Goal: Transaction & Acquisition: Purchase product/service

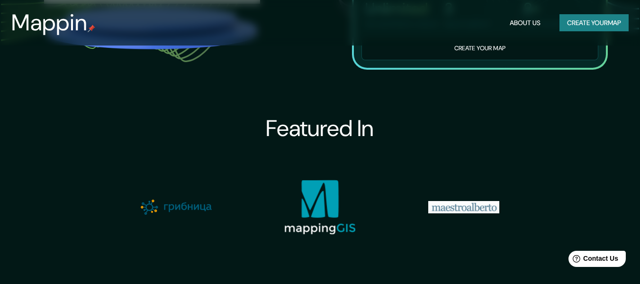
scroll to position [196, 0]
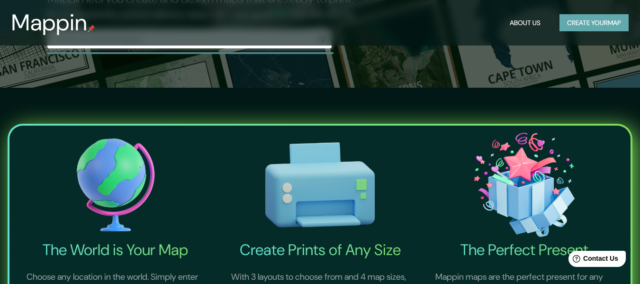
click at [585, 24] on button "Create your map" at bounding box center [593, 23] width 69 height 18
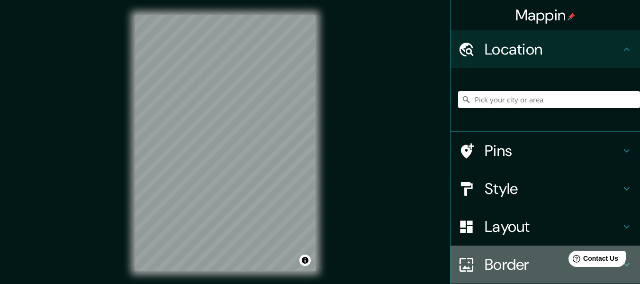
click at [491, 257] on h4 "Border" at bounding box center [553, 264] width 136 height 19
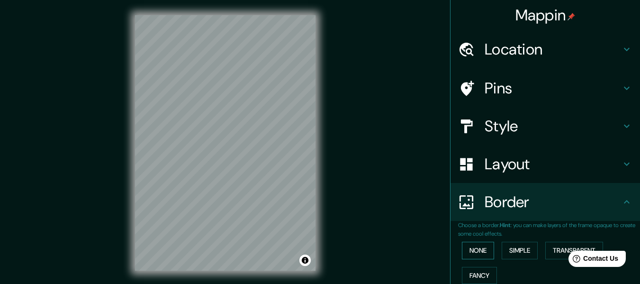
click at [464, 250] on button "None" at bounding box center [478, 251] width 32 height 18
click at [527, 250] on button "Simple" at bounding box center [520, 251] width 36 height 18
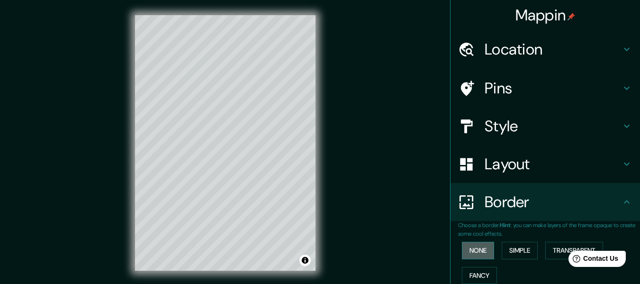
click at [476, 252] on button "None" at bounding box center [478, 251] width 32 height 18
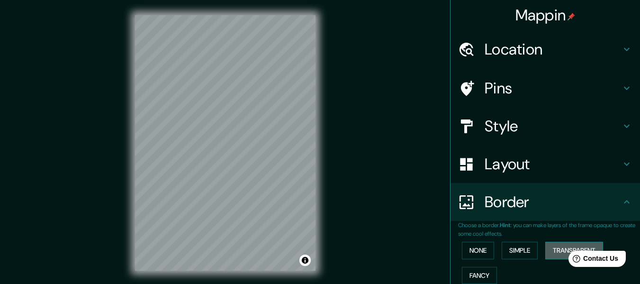
click at [551, 250] on button "Transparent" at bounding box center [574, 251] width 58 height 18
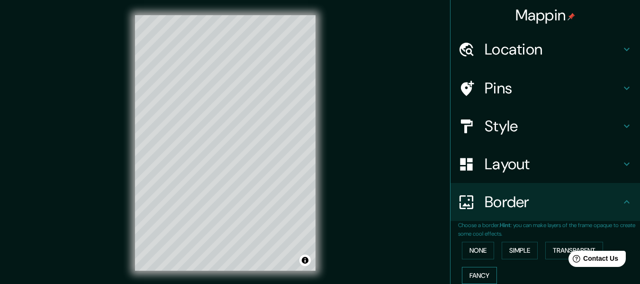
click at [477, 271] on button "Fancy" at bounding box center [479, 276] width 35 height 18
click at [549, 249] on button "Transparent" at bounding box center [574, 251] width 58 height 18
click at [520, 252] on button "Simple" at bounding box center [520, 251] width 36 height 18
click at [504, 158] on h4 "Layout" at bounding box center [553, 163] width 136 height 19
type input "152"
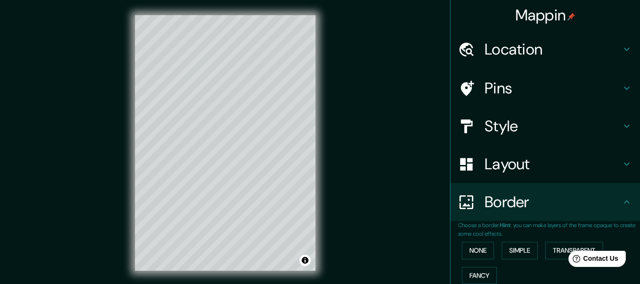
type input "30"
click at [504, 158] on h4 "Layout" at bounding box center [553, 163] width 136 height 19
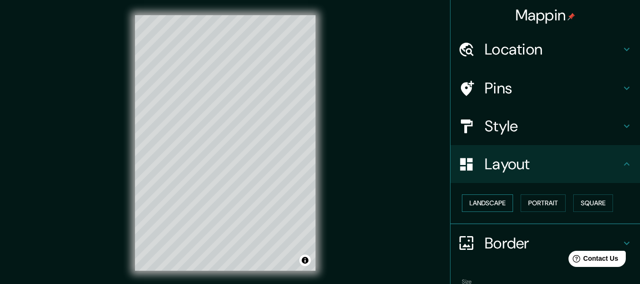
click at [496, 204] on button "Landscape" at bounding box center [487, 203] width 51 height 18
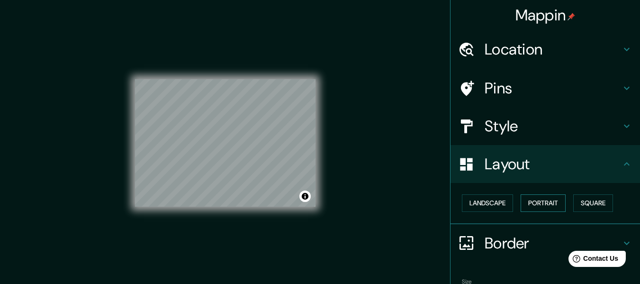
click at [531, 200] on button "Portrait" at bounding box center [543, 203] width 45 height 18
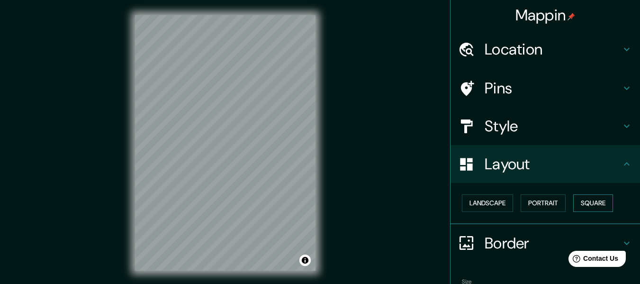
click at [594, 200] on button "Square" at bounding box center [593, 203] width 40 height 18
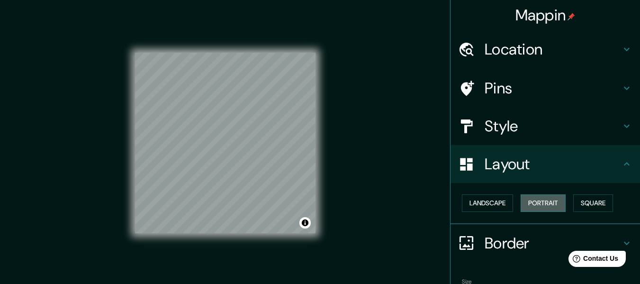
click at [549, 204] on button "Portrait" at bounding box center [543, 203] width 45 height 18
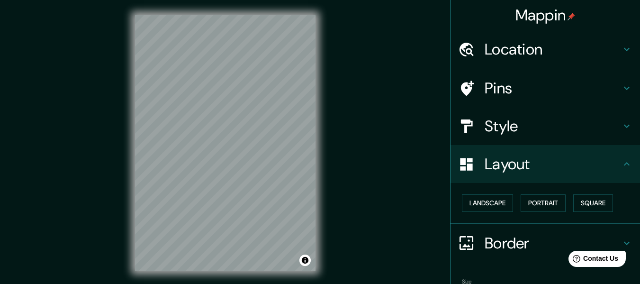
click at [526, 130] on h4 "Style" at bounding box center [553, 126] width 136 height 19
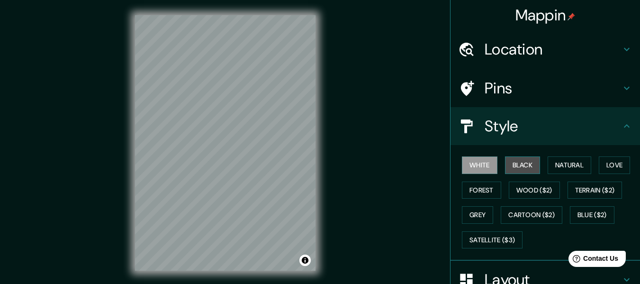
click at [522, 166] on button "Black" at bounding box center [523, 165] width 36 height 18
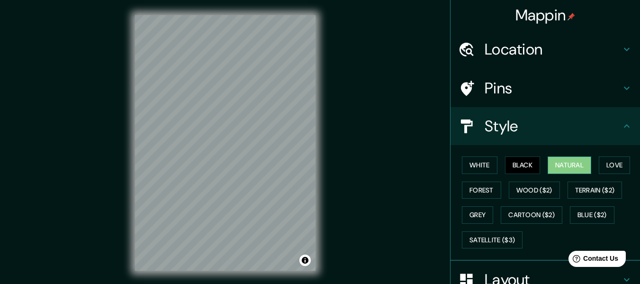
click at [551, 169] on button "Natural" at bounding box center [570, 165] width 44 height 18
click at [470, 169] on button "White" at bounding box center [480, 165] width 36 height 18
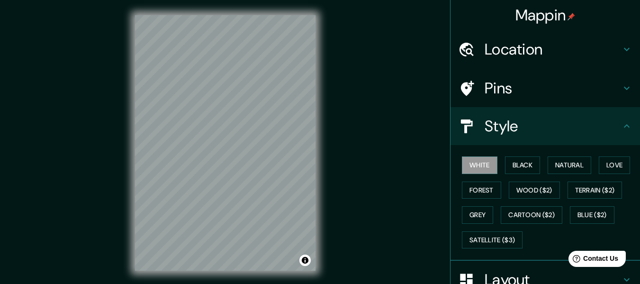
click at [479, 201] on div "White Black Natural Love Forest Wood ($2) Terrain ($2) Grey Cartoon ($2) Blue (…" at bounding box center [549, 202] width 182 height 99
click at [562, 167] on button "Natural" at bounding box center [570, 165] width 44 height 18
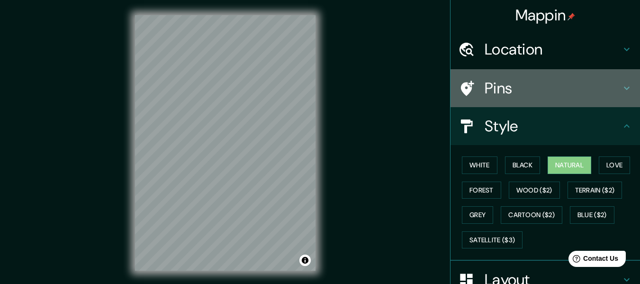
click at [538, 69] on div "Pins" at bounding box center [544, 88] width 189 height 38
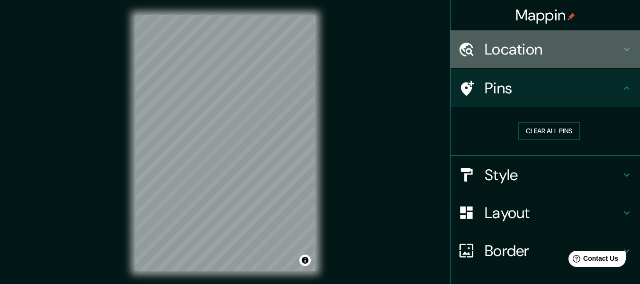
click at [561, 47] on h4 "Location" at bounding box center [553, 49] width 136 height 19
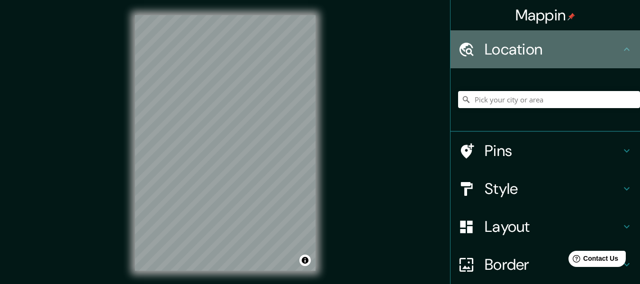
click at [606, 52] on h4 "Location" at bounding box center [553, 49] width 136 height 19
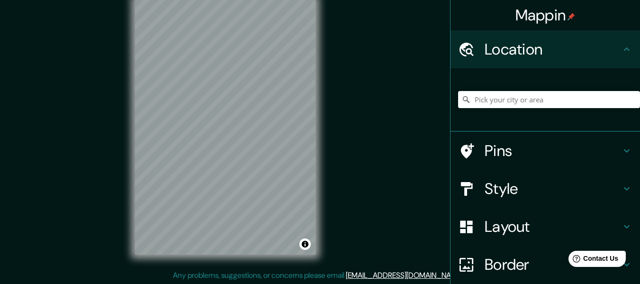
scroll to position [17, 0]
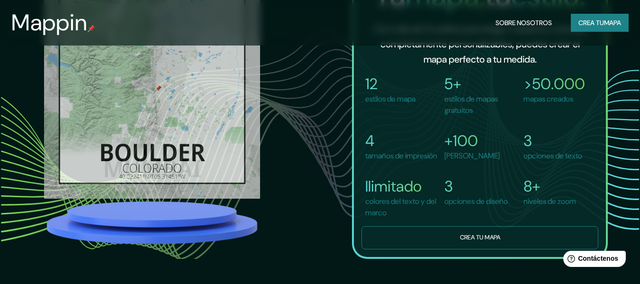
scroll to position [642, 0]
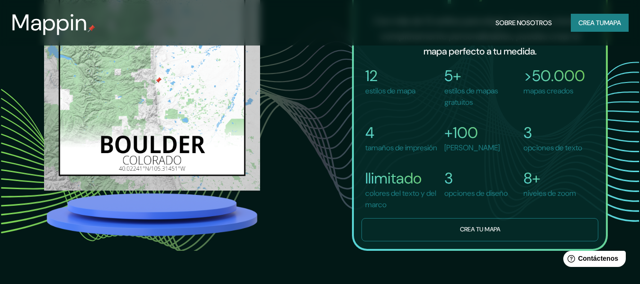
click at [460, 233] on font "Crea tu mapa" at bounding box center [480, 229] width 40 height 8
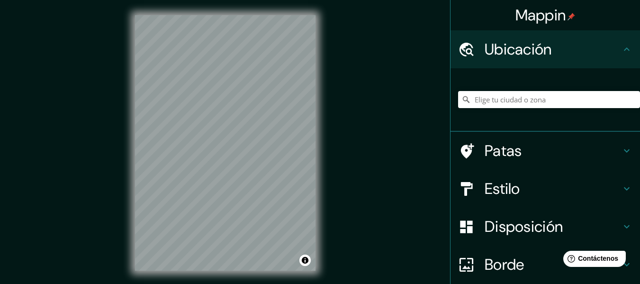
click at [63, 103] on div "Mappin Ubicación Patas Estilo Disposición Borde Elige un borde. Consejo : puede…" at bounding box center [320, 150] width 640 height 301
click at [227, 283] on html "Mappin Ubicación Patas Estilo Disposición Borde Elige un borde. Consejo : puede…" at bounding box center [320, 142] width 640 height 284
click at [345, 188] on div "Mappin Ubicación Patas Estilo Disposición Borde Elige un borde. Consejo : puede…" at bounding box center [320, 150] width 640 height 301
click at [378, 199] on div "Mappin Ubicación Patas Estilo Disposición Borde Elige un borde. Consejo : puede…" at bounding box center [320, 150] width 640 height 301
click at [525, 108] on div at bounding box center [549, 99] width 182 height 47
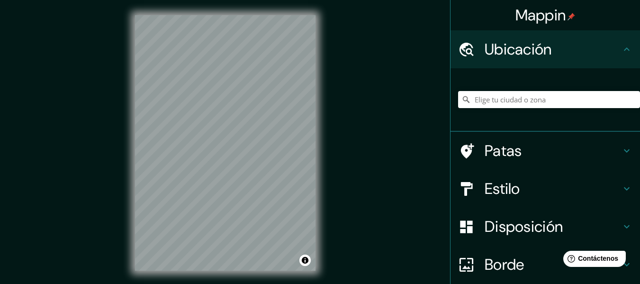
click at [621, 51] on icon at bounding box center [626, 49] width 11 height 11
click at [621, 46] on icon at bounding box center [626, 49] width 11 height 11
click at [621, 146] on icon at bounding box center [626, 150] width 11 height 11
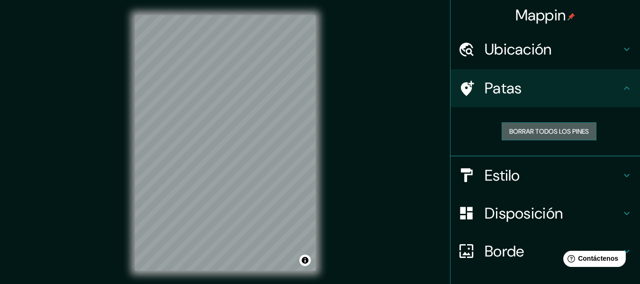
click at [541, 126] on font "Borrar todos los pines" at bounding box center [549, 131] width 80 height 12
click at [239, 142] on div "© Mapbox © OpenStreetMap Improve this map" at bounding box center [225, 143] width 211 height 286
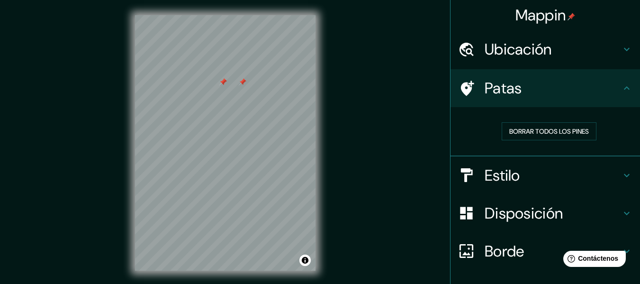
click at [226, 85] on div at bounding box center [223, 82] width 8 height 8
click at [624, 174] on icon at bounding box center [626, 175] width 11 height 11
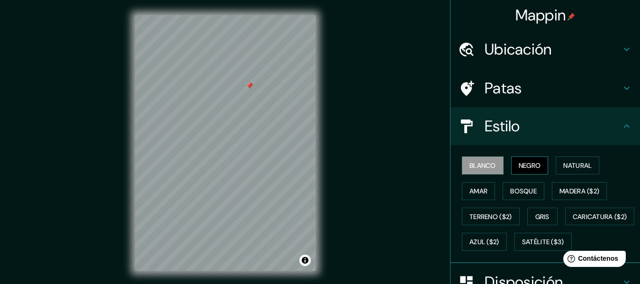
click at [526, 162] on font "Negro" at bounding box center [530, 165] width 22 height 9
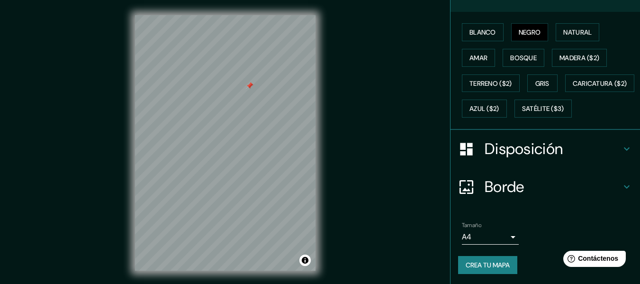
scroll to position [127, 0]
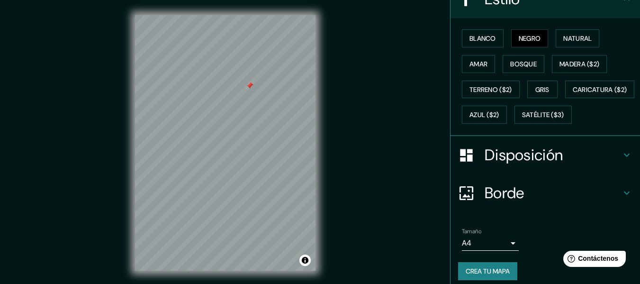
click at [609, 164] on h4 "Disposición" at bounding box center [553, 154] width 136 height 19
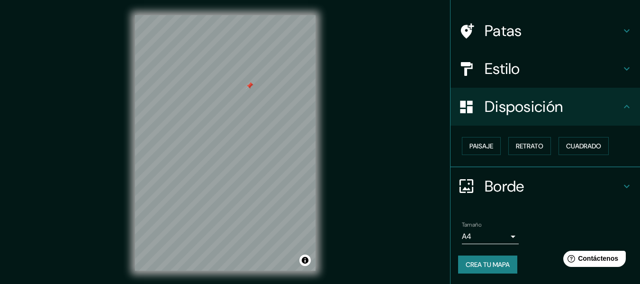
scroll to position [58, 0]
click at [477, 144] on font "Paisaje" at bounding box center [481, 145] width 24 height 9
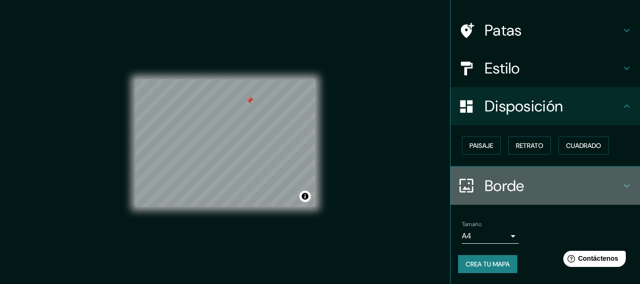
click at [621, 183] on icon at bounding box center [626, 185] width 11 height 11
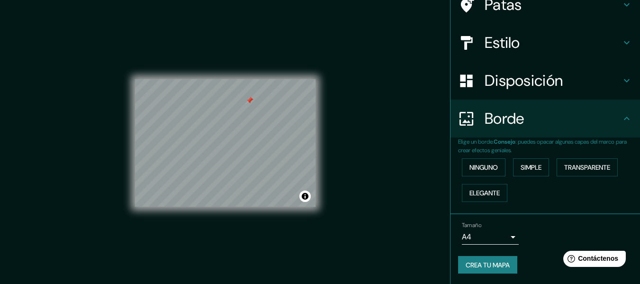
scroll to position [84, 0]
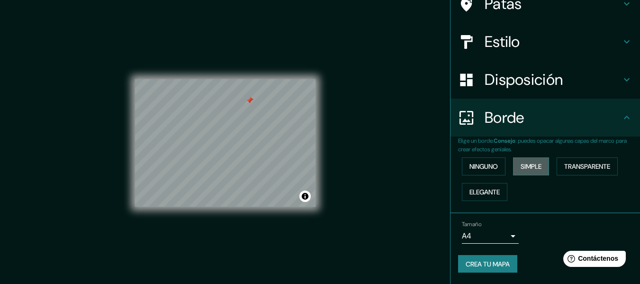
click at [527, 162] on font "Simple" at bounding box center [531, 166] width 21 height 12
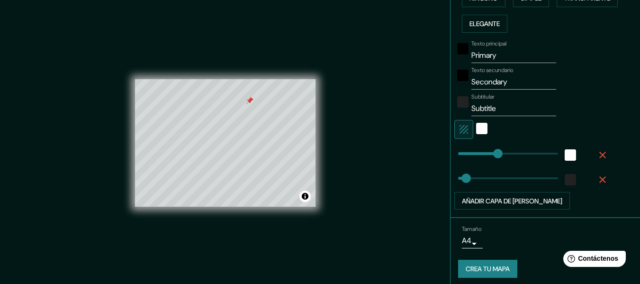
scroll to position [255, 0]
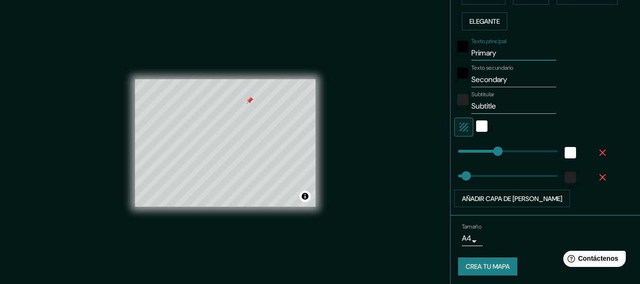
click at [507, 57] on input "Primary" at bounding box center [513, 52] width 85 height 15
type input "Primaryrt"
type input "152"
type input "30"
type input "Primaryrty"
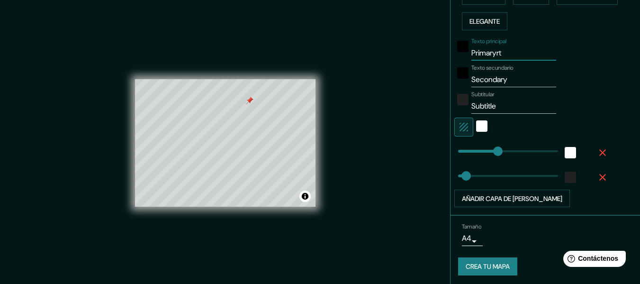
type input "152"
type input "30"
type input "Primaryrty"
click at [516, 77] on input "Secondary5" at bounding box center [513, 79] width 85 height 15
type input "Secondary56e"
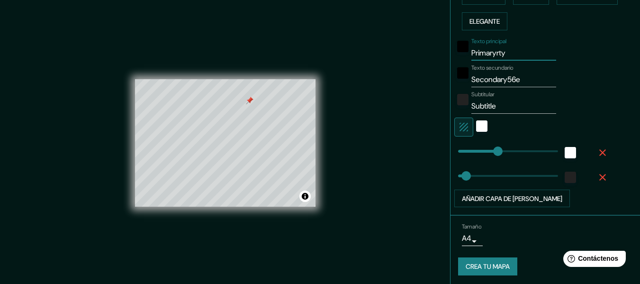
type input "152"
type input "30"
type input "Secondary56e56"
type input "152"
type input "30"
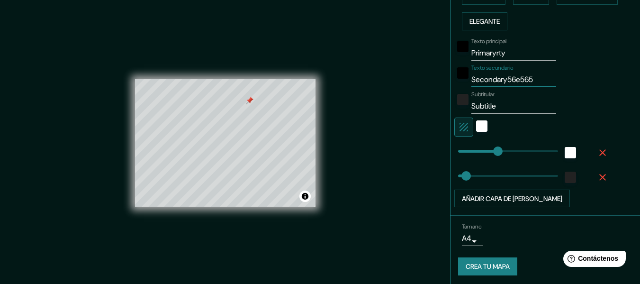
type input "Secondary56e5656"
type input "152"
type input "30"
type input "Secondary56e5656y6"
type input "152"
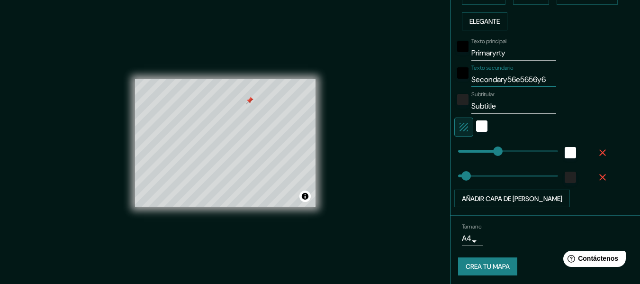
type input "30"
type input "Secondary56e5656y6"
click at [502, 108] on input "Subtitle" at bounding box center [513, 106] width 85 height 15
type input "Subtitle5e7j"
type input "152"
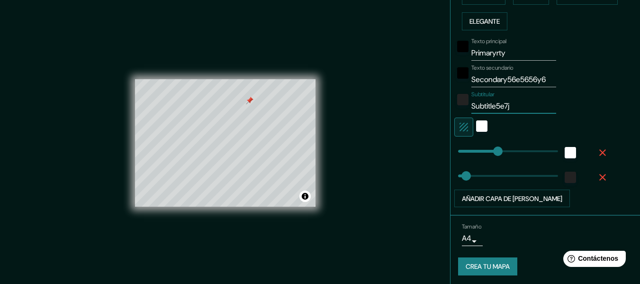
type input "30"
type input "Subtitle5e7j56ej"
type input "152"
type input "30"
type input "Subtitle5e7j56ej567"
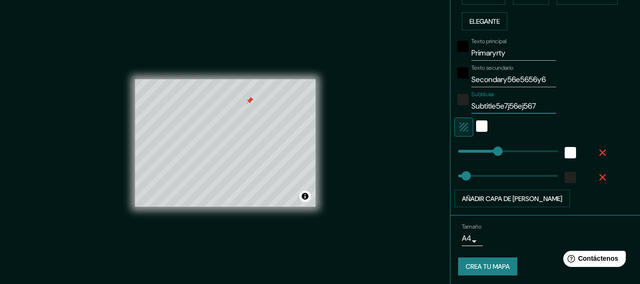
type input "152"
type input "30"
type input "Subtitle5e7j56ej567"
click at [476, 128] on div "blanco" at bounding box center [481, 125] width 11 height 11
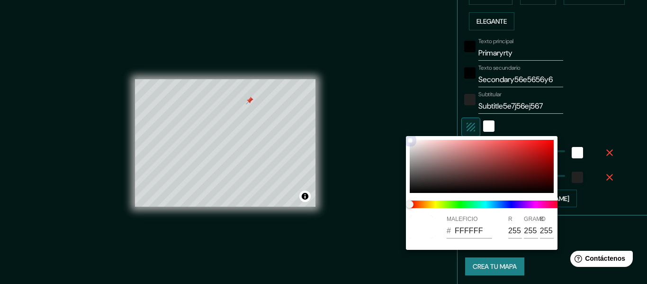
drag, startPoint x: 487, startPoint y: 194, endPoint x: 519, endPoint y: 149, distance: 55.3
click at [519, 149] on div "MALEFICIO # FFFFFF R 255 GRAMO 255 B 255" at bounding box center [482, 193] width 152 height 114
type input "152"
type input "30"
type input "D33232"
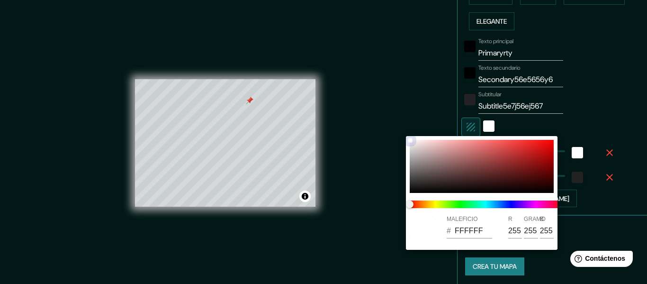
type input "211"
type input "50"
type input "152"
type input "30"
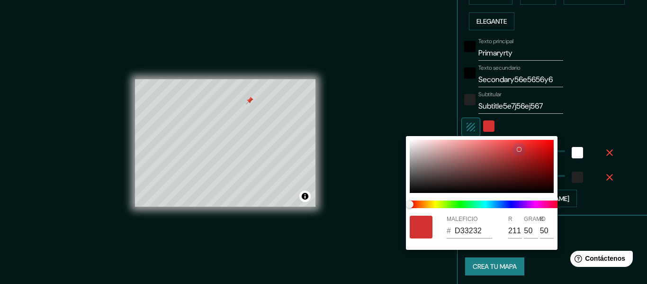
type input "E32929"
type input "227"
type input "41"
type input "152"
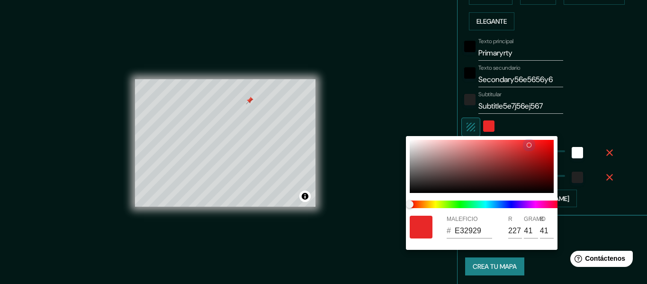
type input "30"
type input "E82828"
type input "232"
type input "40"
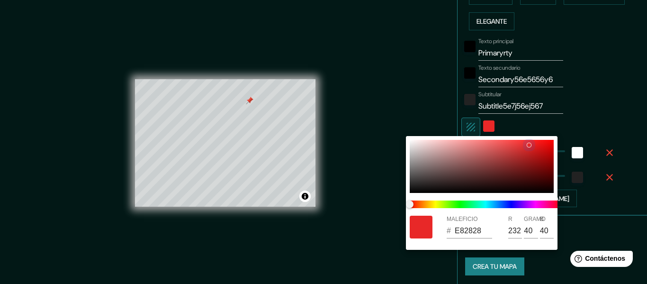
type input "152"
type input "30"
type input "E82727"
type input "39"
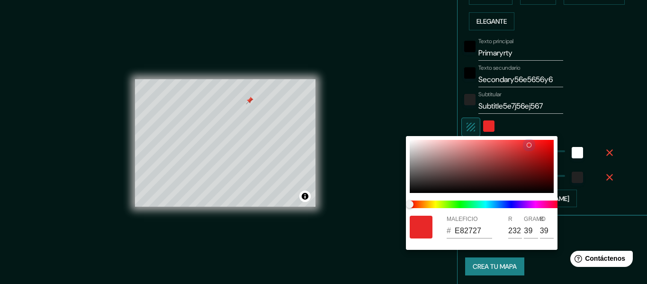
type input "152"
type input "30"
type input "ED2323"
type input "237"
type input "35"
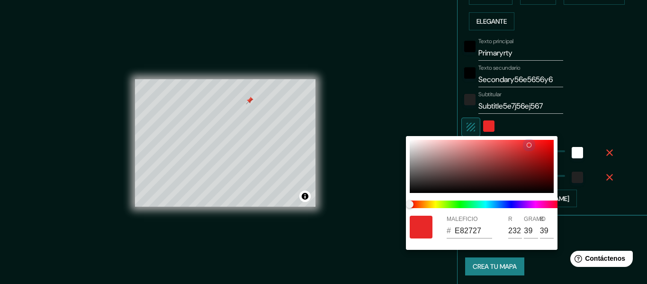
type input "35"
type input "152"
type input "30"
type input "FA1A1A"
type input "250"
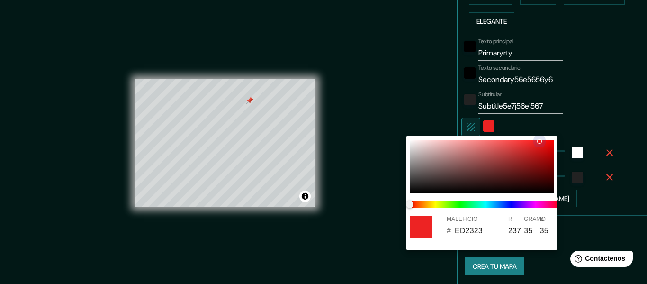
type input "26"
drag, startPoint x: 519, startPoint y: 149, endPoint x: 551, endPoint y: 137, distance: 34.2
click at [551, 137] on div "MALEFICIO # FA1A1A R 250 GRAMO 26 B 26" at bounding box center [482, 193] width 152 height 114
click at [588, 84] on div at bounding box center [323, 142] width 647 height 284
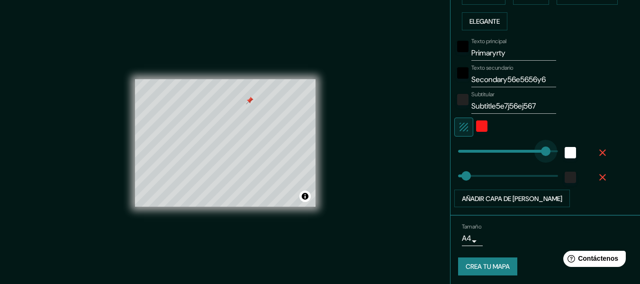
type input "349"
drag, startPoint x: 498, startPoint y: 144, endPoint x: 543, endPoint y: 147, distance: 45.1
type input "30"
type input "0"
drag, startPoint x: 529, startPoint y: 148, endPoint x: 380, endPoint y: 176, distance: 151.3
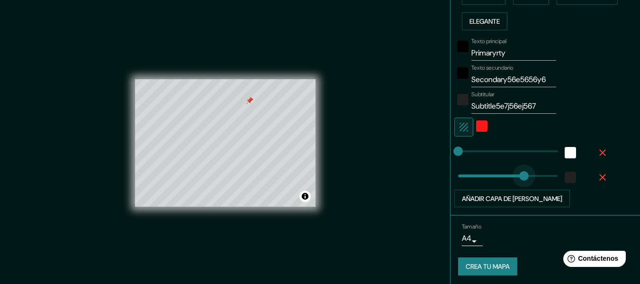
type input "262"
drag, startPoint x: 490, startPoint y: 179, endPoint x: 521, endPoint y: 178, distance: 31.3
type input "381"
drag, startPoint x: 530, startPoint y: 176, endPoint x: 588, endPoint y: 176, distance: 58.3
type input "0"
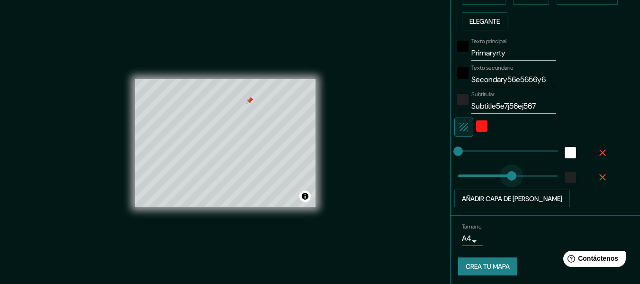
drag, startPoint x: 539, startPoint y: 177, endPoint x: 412, endPoint y: 182, distance: 127.1
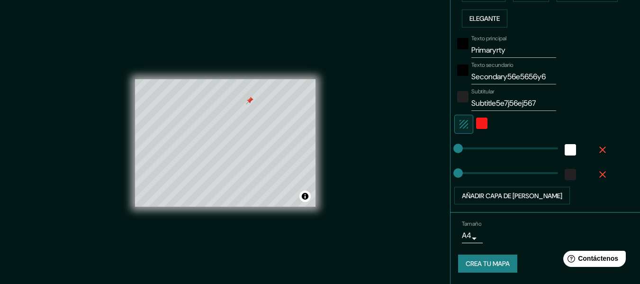
click at [466, 236] on body "Mappin Ubicación Patas Estilo Disposición Borde Elige un borde. Consejo : puede…" at bounding box center [320, 142] width 640 height 284
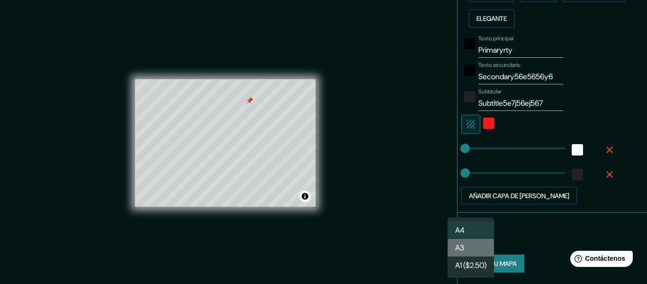
click at [475, 249] on li "A3" at bounding box center [471, 248] width 46 height 18
type input "a4"
